Goal: Task Accomplishment & Management: Use online tool/utility

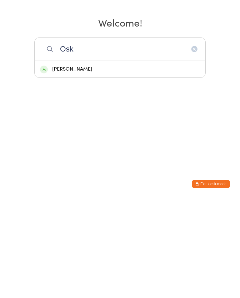
type input "Osk"
click at [141, 161] on div "[PERSON_NAME]" at bounding box center [120, 169] width 171 height 17
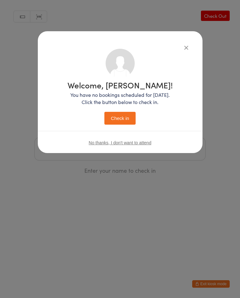
click at [126, 116] on button "Check in" at bounding box center [119, 118] width 31 height 13
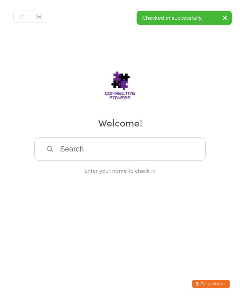
click at [170, 138] on div "Manual search Scanner input Check Out Welcome! Enter your name to check in" at bounding box center [120, 87] width 240 height 174
click at [146, 149] on input "search" at bounding box center [119, 149] width 171 height 23
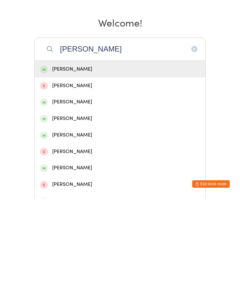
type input "[PERSON_NAME]"
click at [102, 214] on div "[PERSON_NAME]" at bounding box center [120, 218] width 160 height 8
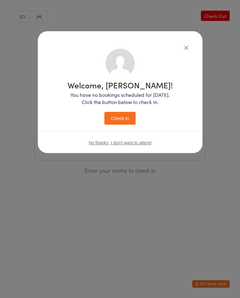
click at [124, 119] on button "Check in" at bounding box center [119, 118] width 31 height 13
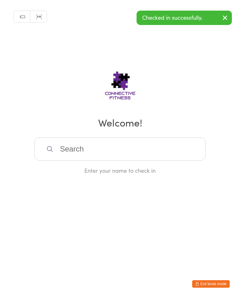
click at [96, 150] on input "search" at bounding box center [119, 149] width 171 height 23
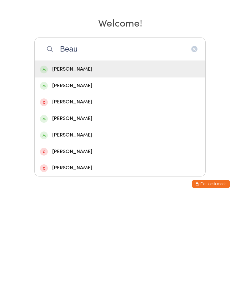
type input "Beau"
click at [95, 165] on div "[PERSON_NAME]" at bounding box center [120, 169] width 160 height 8
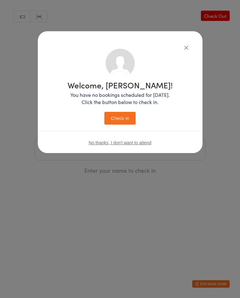
click at [124, 117] on button "Check in" at bounding box center [119, 118] width 31 height 13
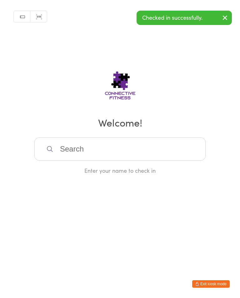
click at [153, 154] on input "search" at bounding box center [119, 149] width 171 height 23
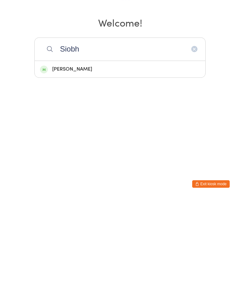
type input "Siobh"
click at [133, 161] on div "[PERSON_NAME]" at bounding box center [120, 169] width 171 height 17
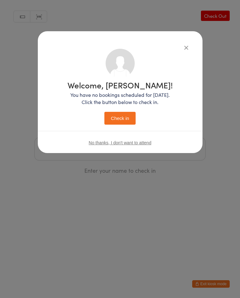
click at [125, 119] on button "Check in" at bounding box center [119, 118] width 31 height 13
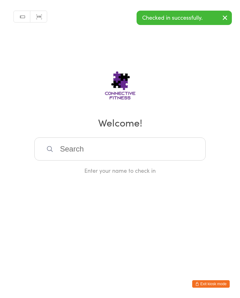
click at [107, 152] on input "search" at bounding box center [119, 149] width 171 height 23
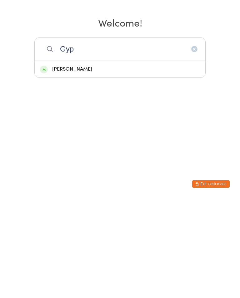
type input "Gyp"
click at [167, 165] on div "[PERSON_NAME]" at bounding box center [120, 169] width 160 height 8
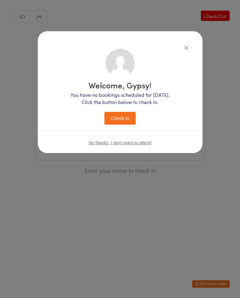
click at [122, 116] on button "Check in" at bounding box center [119, 118] width 31 height 13
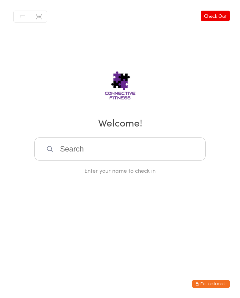
click at [112, 151] on input "search" at bounding box center [119, 149] width 171 height 23
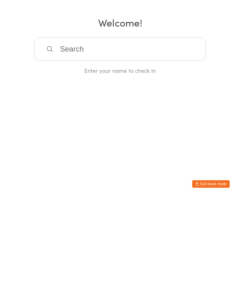
type input "S"
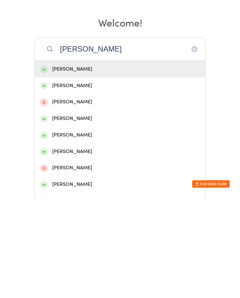
type input "[PERSON_NAME]"
click at [126, 165] on div "[PERSON_NAME]" at bounding box center [120, 169] width 160 height 8
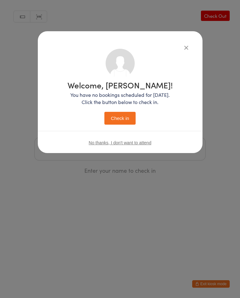
click at [125, 118] on button "Check in" at bounding box center [119, 118] width 31 height 13
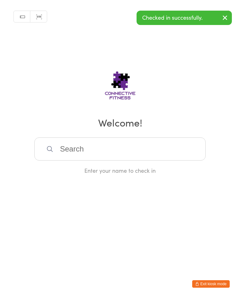
click at [152, 144] on input "search" at bounding box center [119, 149] width 171 height 23
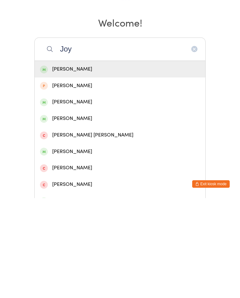
type input "Joy"
click at [117, 165] on div "[PERSON_NAME]" at bounding box center [120, 169] width 160 height 8
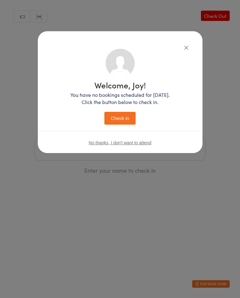
click at [129, 121] on button "Check in" at bounding box center [119, 118] width 31 height 13
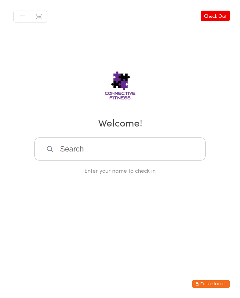
click at [114, 146] on input "search" at bounding box center [119, 149] width 171 height 23
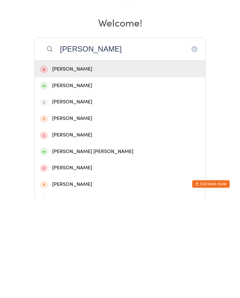
type input "[PERSON_NAME]"
click at [119, 182] on div "[PERSON_NAME]" at bounding box center [120, 186] width 160 height 8
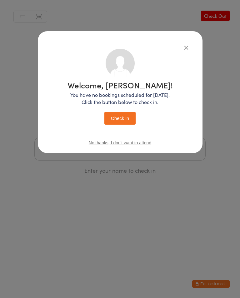
click at [120, 119] on button "Check in" at bounding box center [119, 118] width 31 height 13
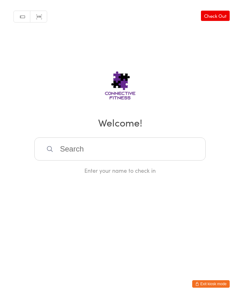
click at [95, 151] on input "search" at bounding box center [119, 149] width 171 height 23
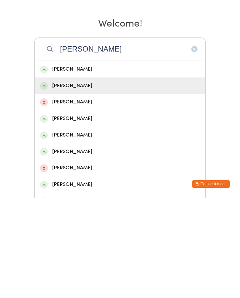
type input "[PERSON_NAME]"
click at [64, 182] on div "[PERSON_NAME]" at bounding box center [120, 186] width 160 height 8
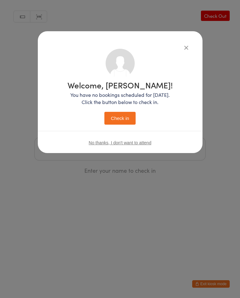
click at [129, 119] on button "Check in" at bounding box center [119, 118] width 31 height 13
